Goal: Check status: Check status

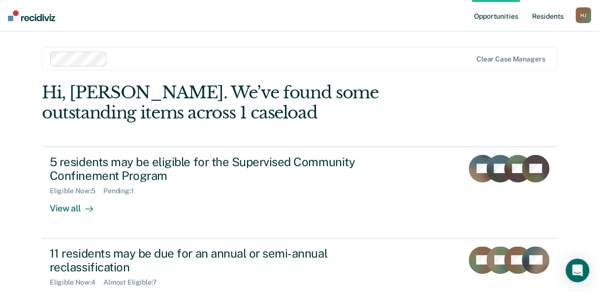
click at [551, 20] on link "Resident s" at bounding box center [547, 15] width 36 height 31
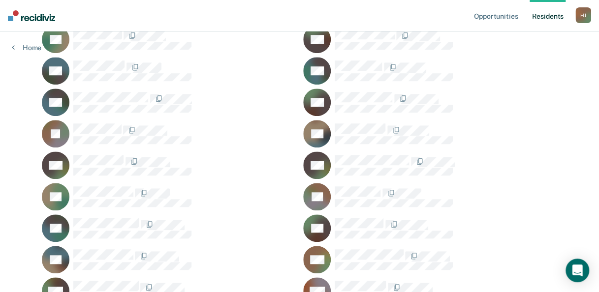
scroll to position [344, 0]
